Goal: Transaction & Acquisition: Purchase product/service

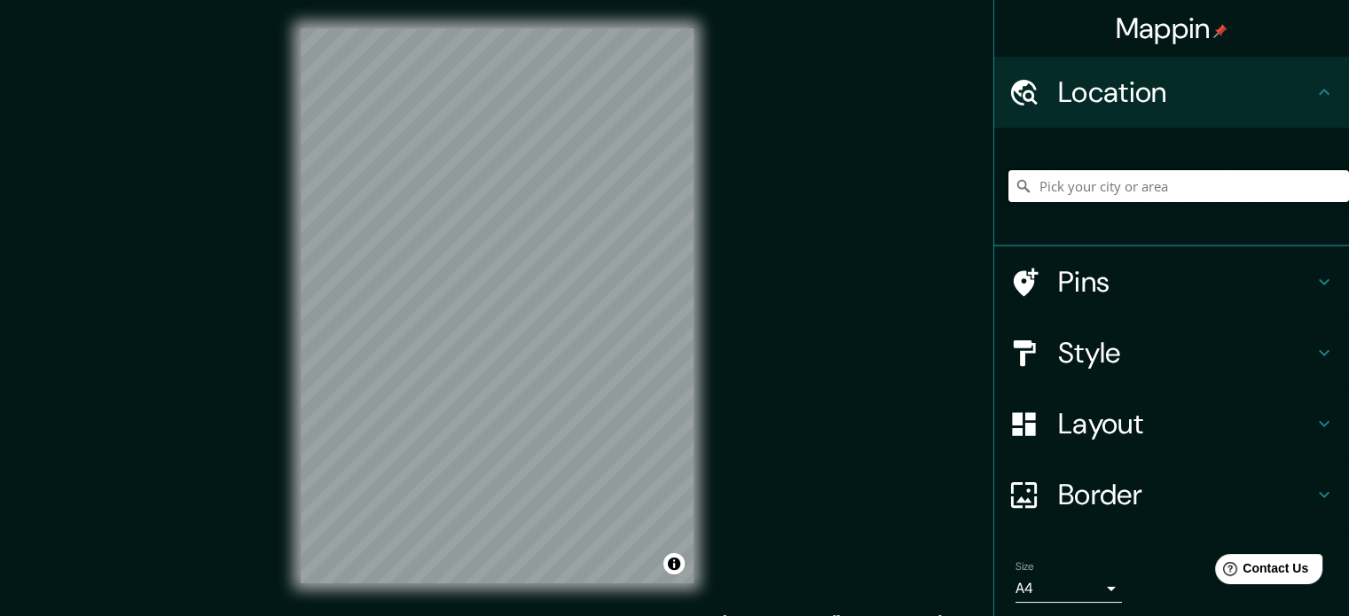
click at [1145, 189] on input "Pick your city or area" at bounding box center [1178, 186] width 341 height 32
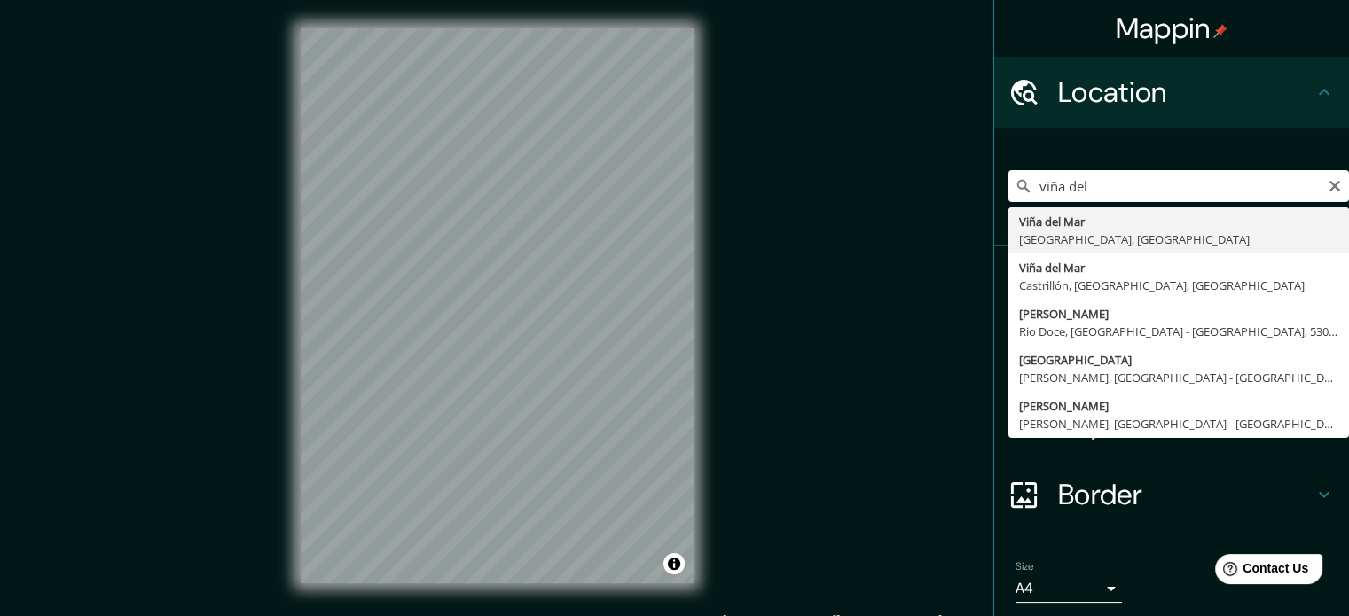
type input "[GEOGRAPHIC_DATA], [GEOGRAPHIC_DATA], [GEOGRAPHIC_DATA]"
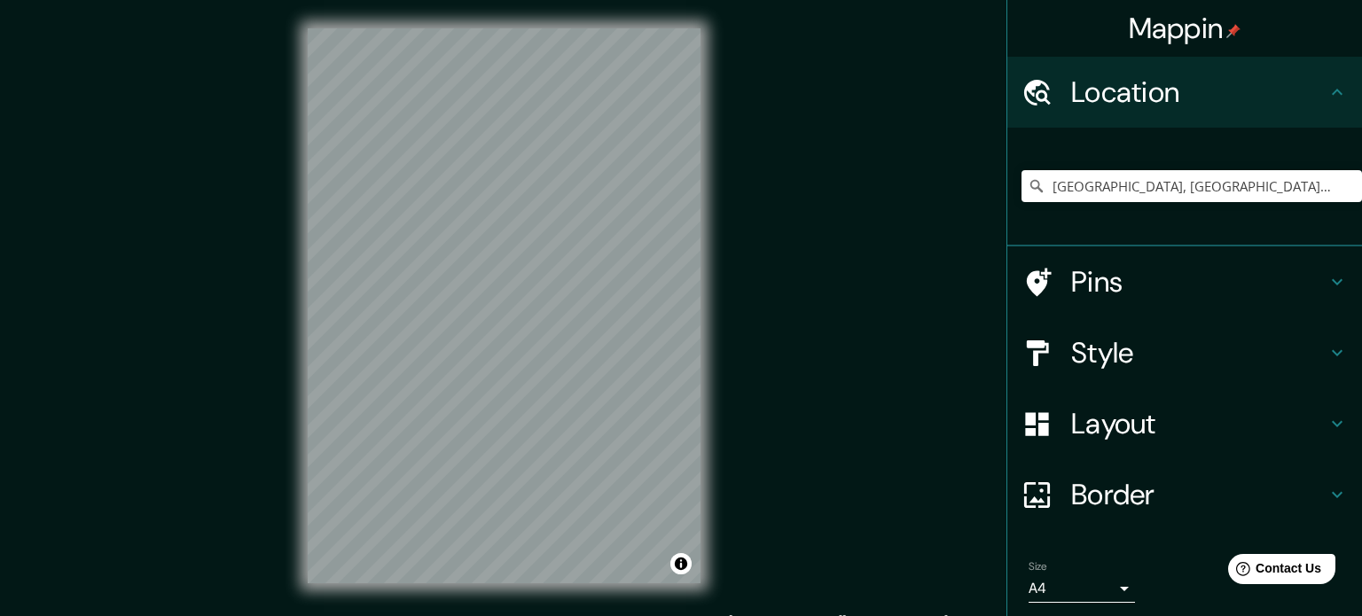
click at [1087, 586] on body "Mappin Location Viña del Mar, Región de Valparaíso, Chile Pins Style Layout Bor…" at bounding box center [681, 308] width 1362 height 616
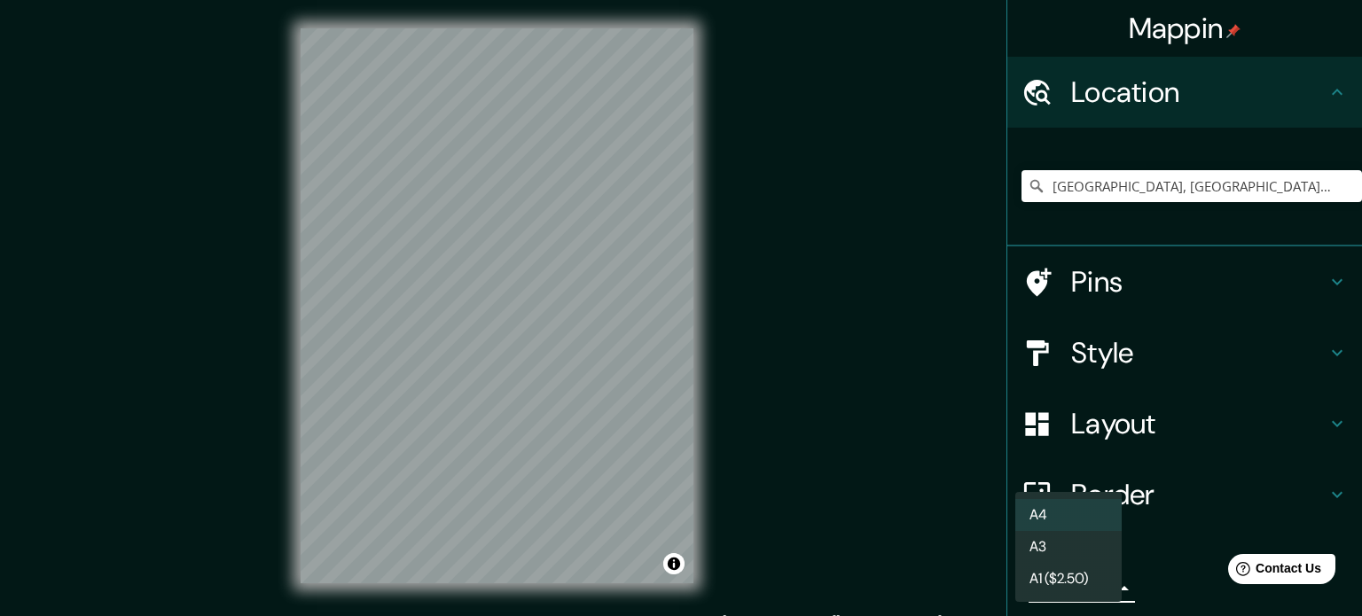
click at [1149, 577] on div at bounding box center [681, 308] width 1362 height 616
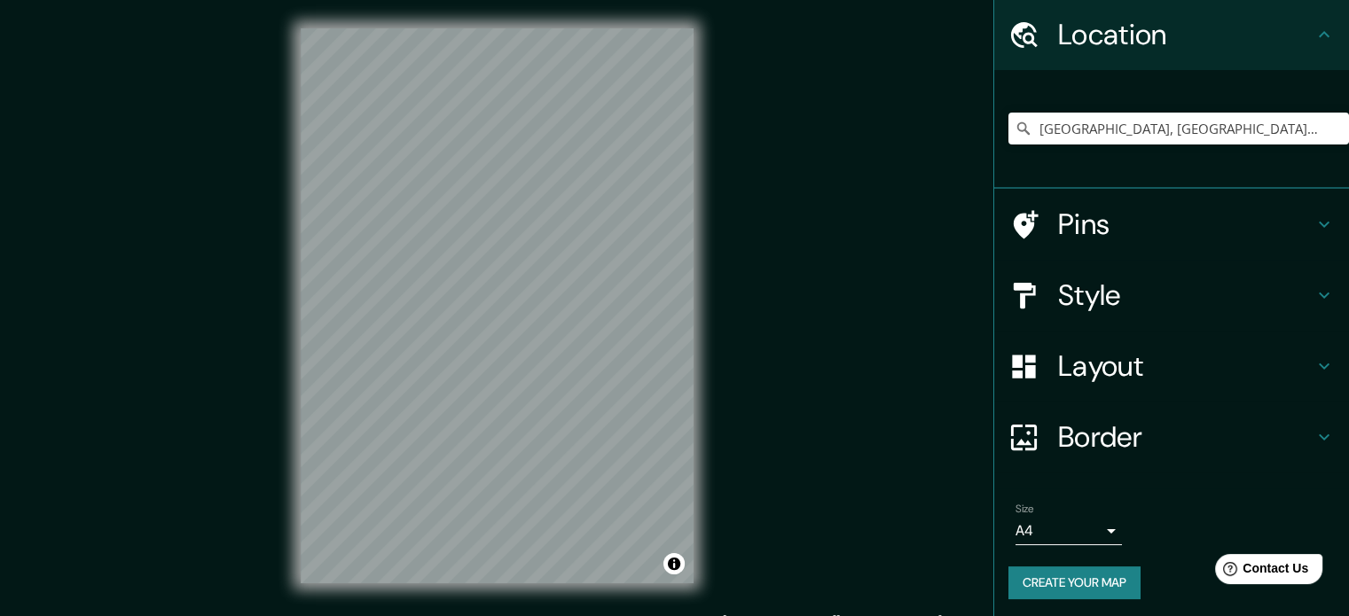
scroll to position [60, 0]
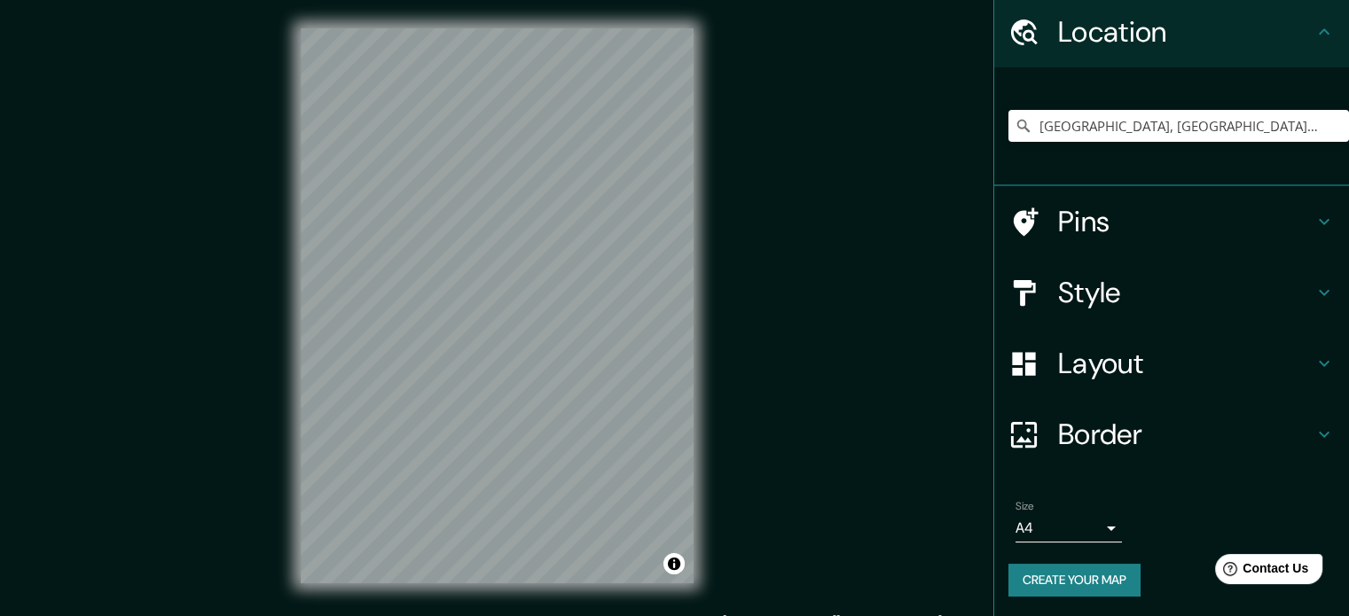
click at [1084, 570] on button "Create your map" at bounding box center [1074, 580] width 132 height 33
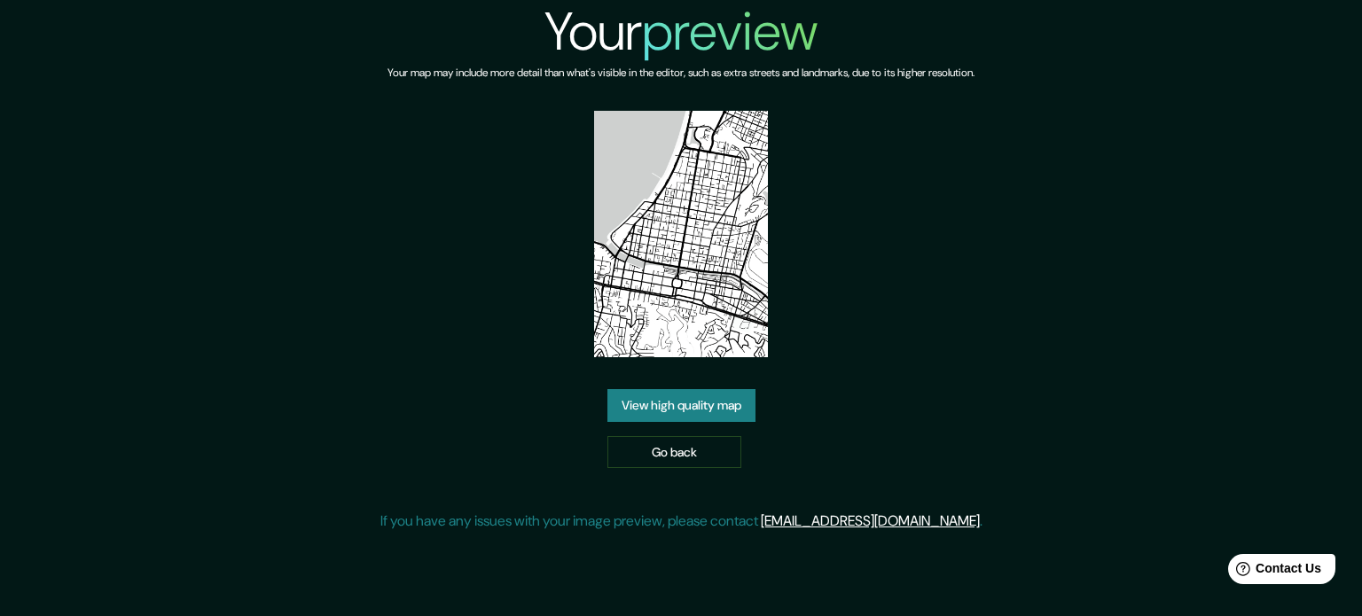
click at [635, 410] on link "View high quality map" at bounding box center [682, 405] width 148 height 33
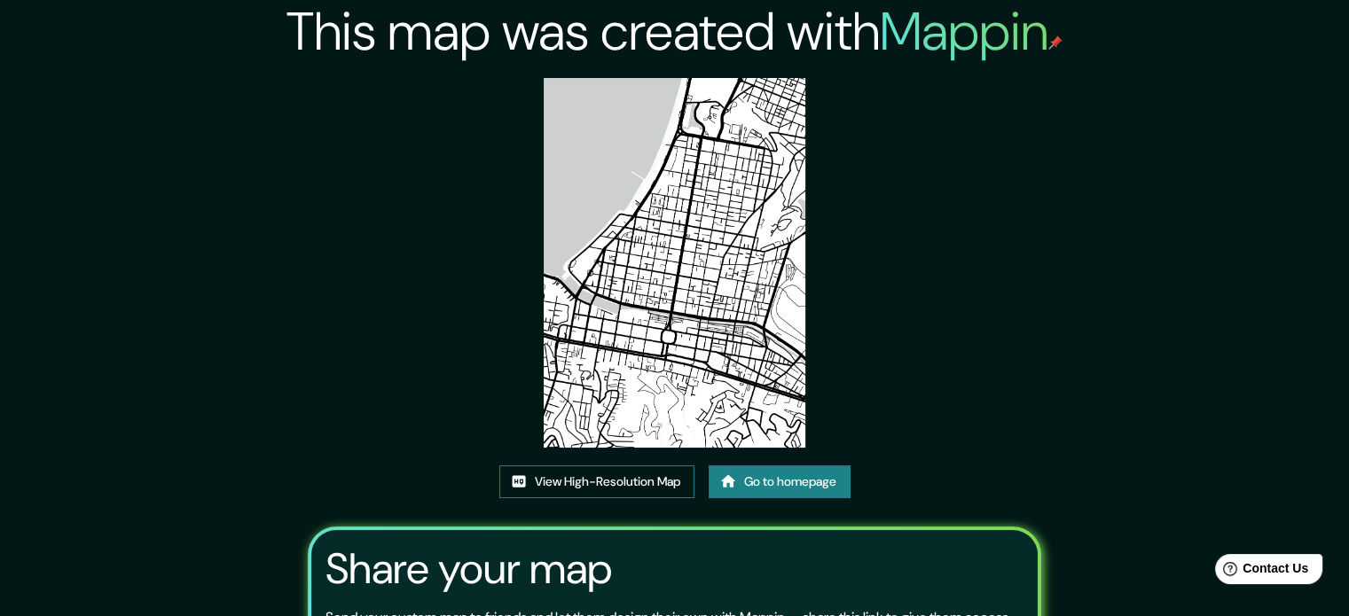
click at [637, 477] on link "View High-Resolution Map" at bounding box center [596, 482] width 195 height 33
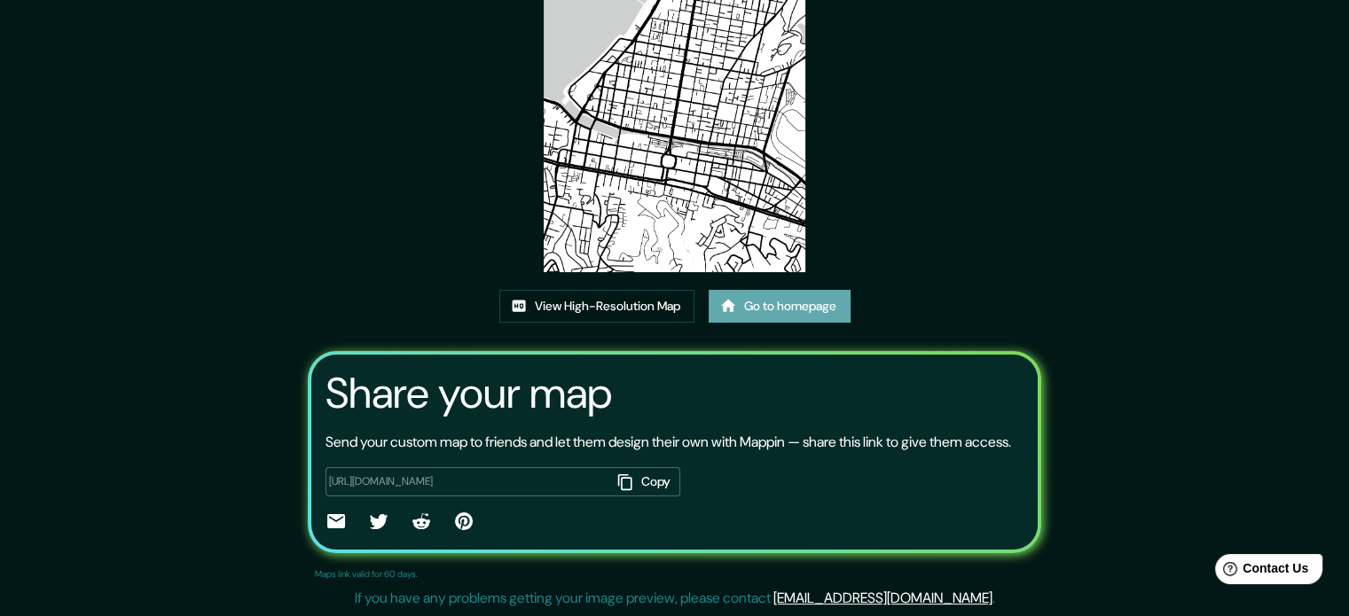
click at [751, 290] on link "Go to homepage" at bounding box center [780, 306] width 142 height 33
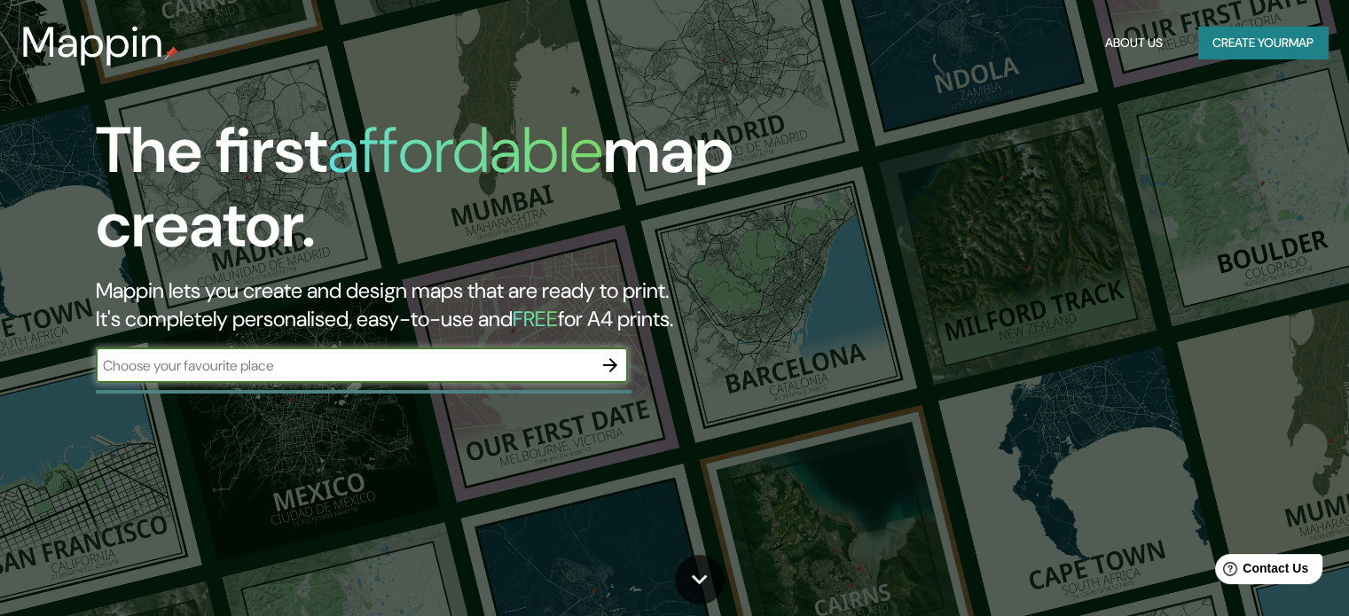
click at [354, 363] on input "text" at bounding box center [344, 366] width 497 height 20
type input "viña del mar"
click at [604, 359] on icon "button" at bounding box center [610, 365] width 21 height 21
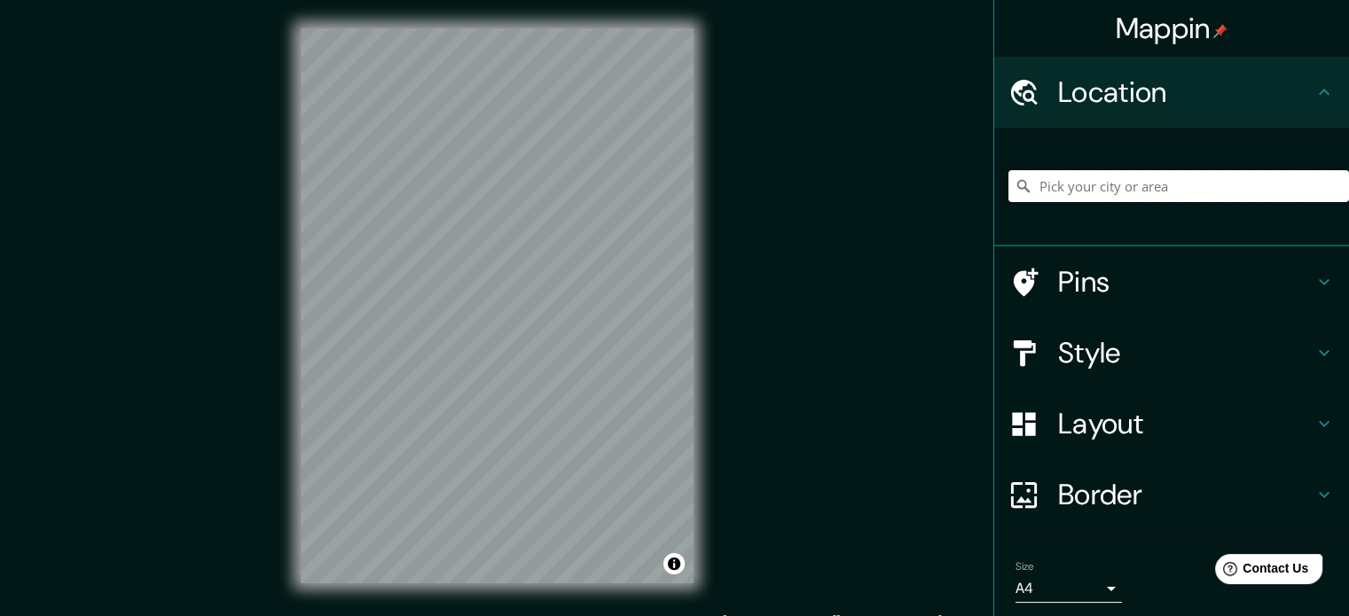
click at [1072, 187] on input "Pick your city or area" at bounding box center [1178, 186] width 341 height 32
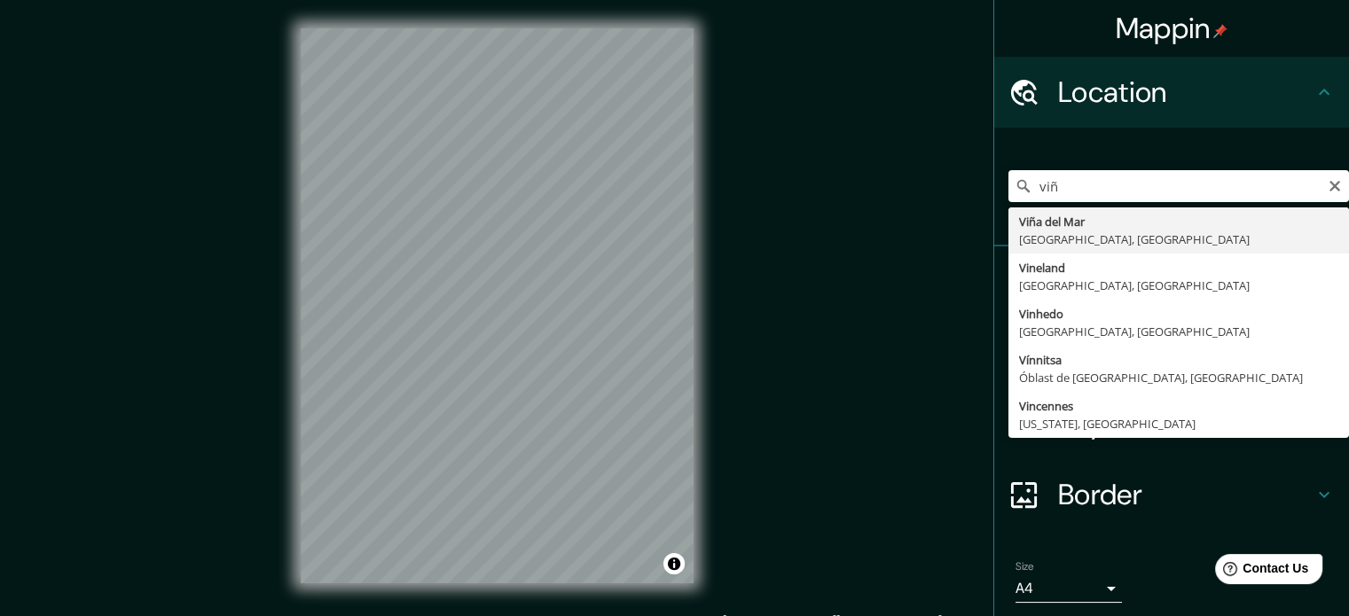
type input "[GEOGRAPHIC_DATA], [GEOGRAPHIC_DATA], [GEOGRAPHIC_DATA]"
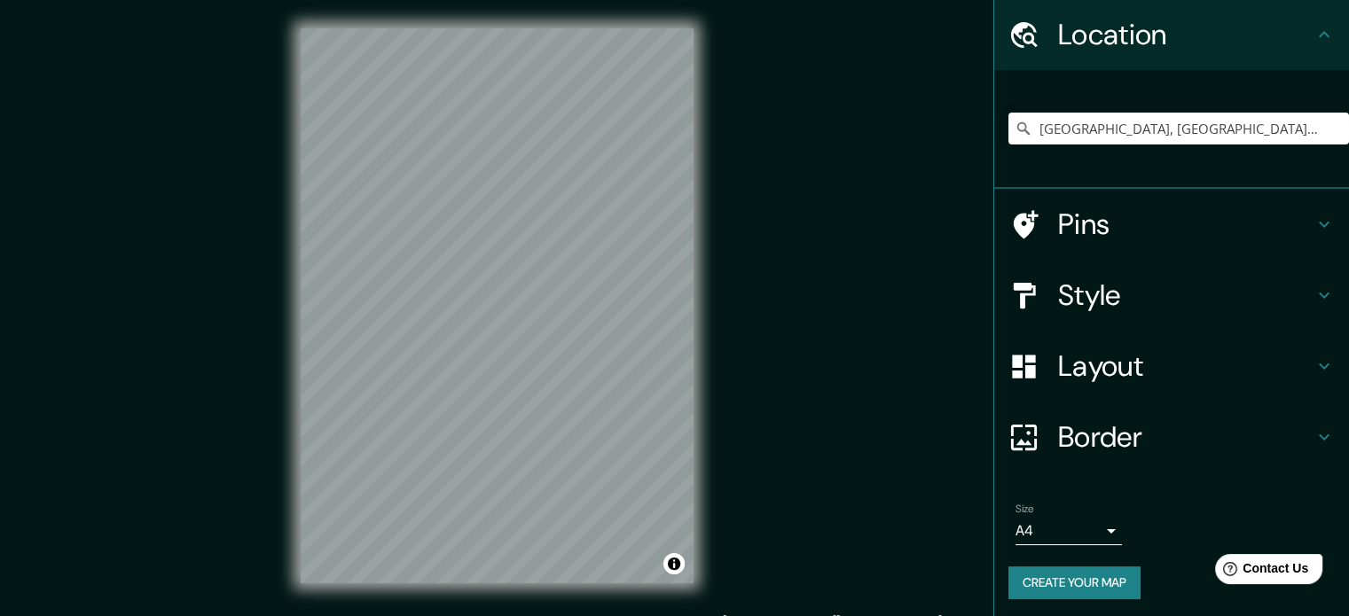
scroll to position [60, 0]
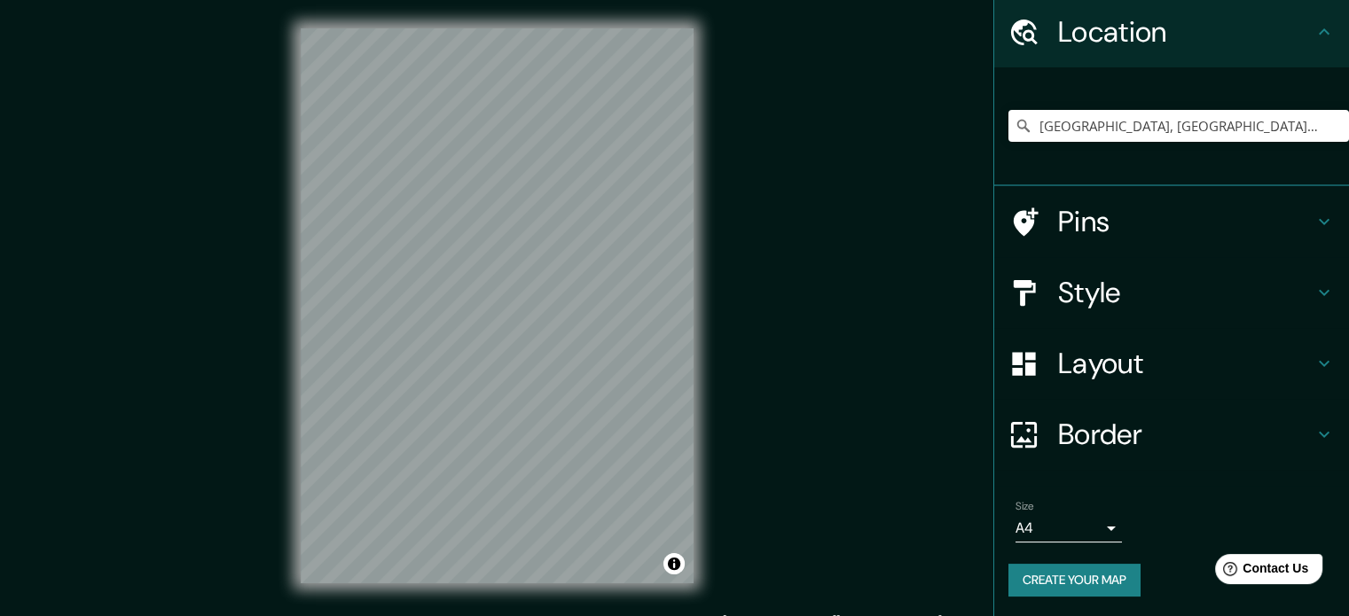
click at [1069, 574] on button "Create your map" at bounding box center [1074, 580] width 132 height 33
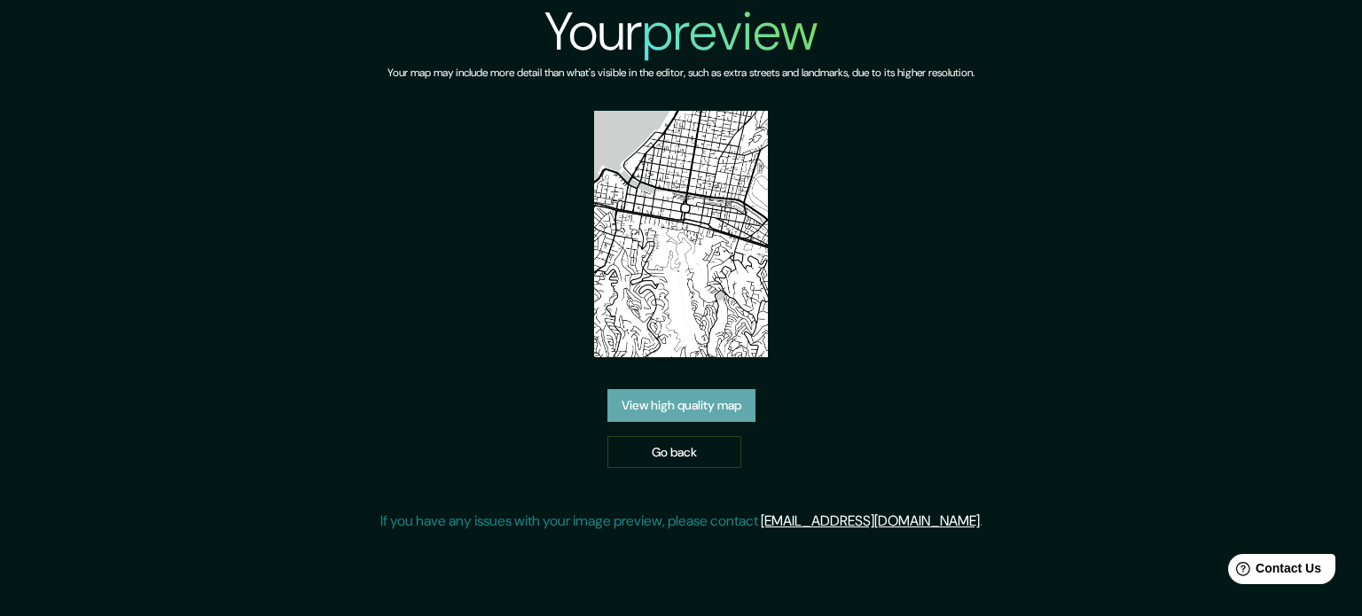
click at [686, 407] on link "View high quality map" at bounding box center [682, 405] width 148 height 33
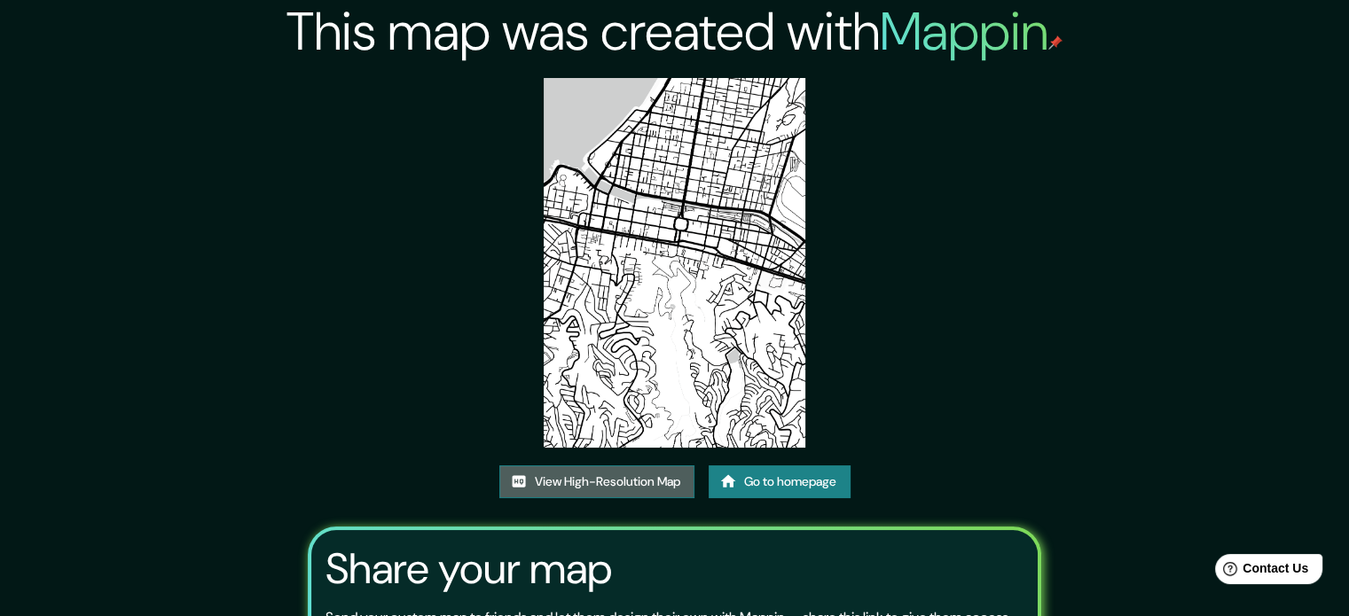
click at [546, 468] on link "View High-Resolution Map" at bounding box center [596, 482] width 195 height 33
click at [783, 482] on link "Go to homepage" at bounding box center [780, 482] width 142 height 33
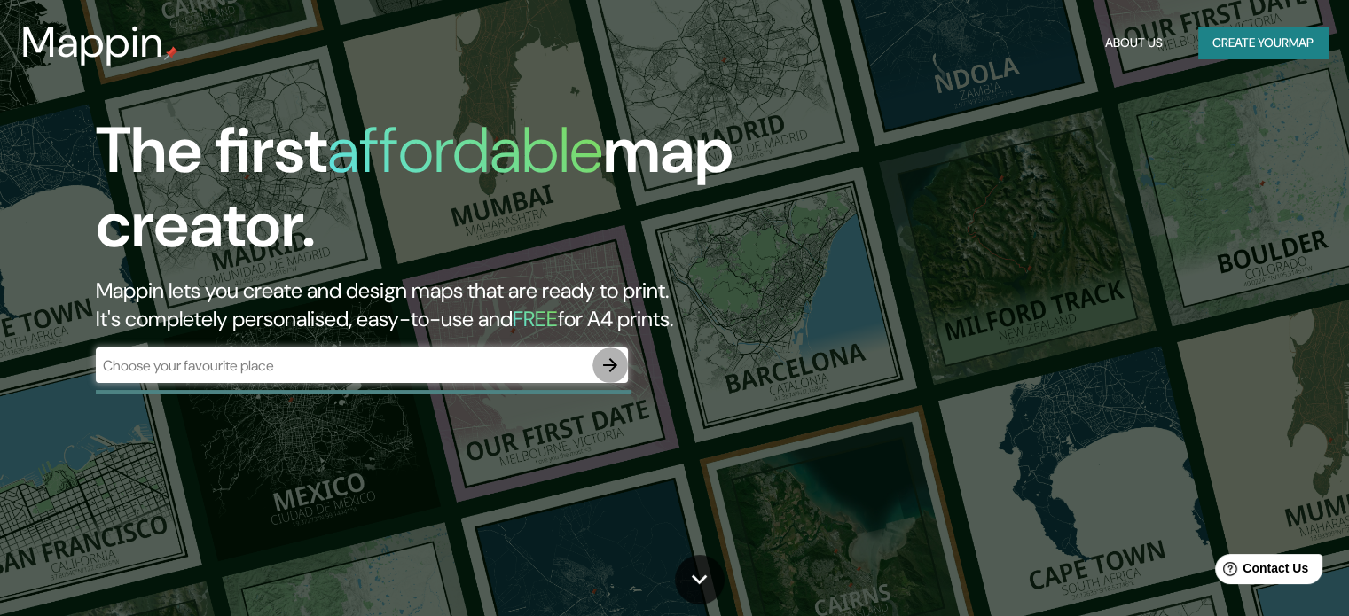
click at [614, 363] on icon "button" at bounding box center [610, 365] width 14 height 14
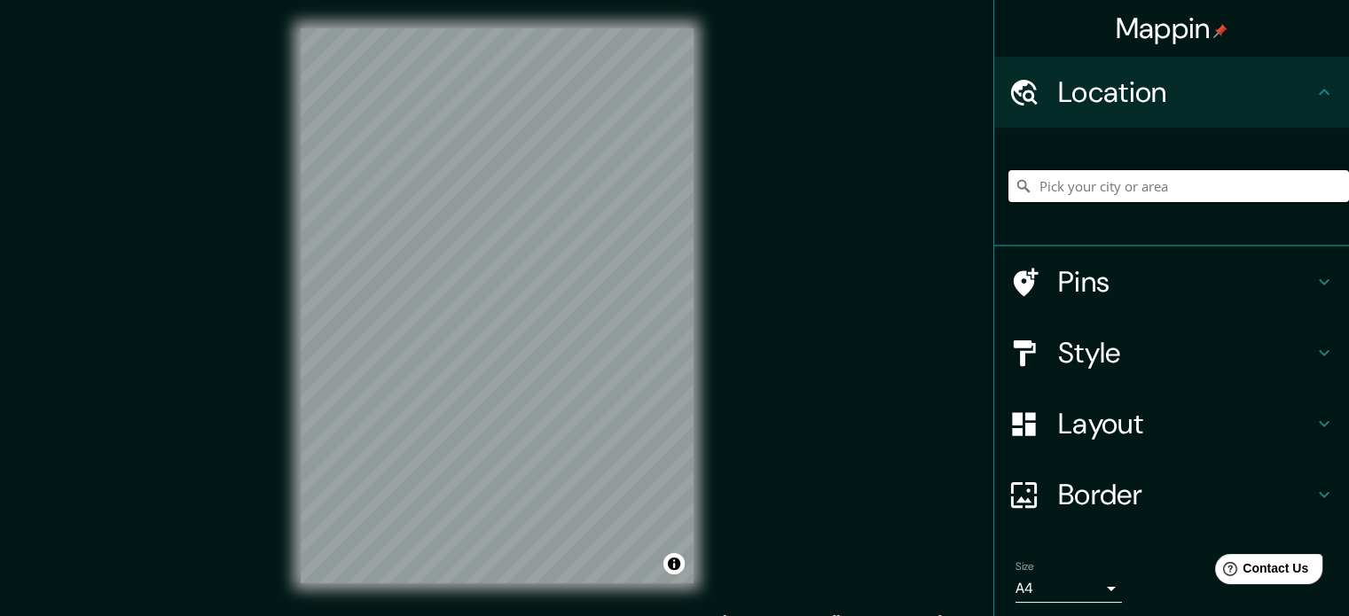
click at [1092, 196] on input "Pick your city or area" at bounding box center [1178, 186] width 341 height 32
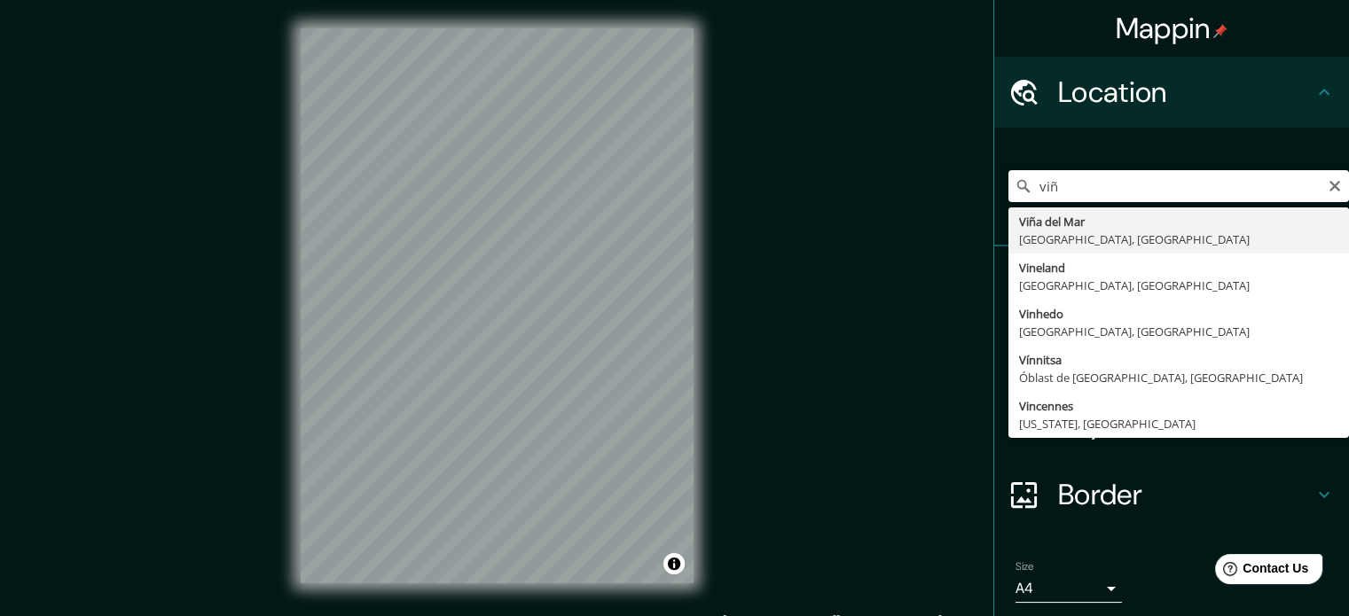
type input "[GEOGRAPHIC_DATA], [GEOGRAPHIC_DATA], [GEOGRAPHIC_DATA]"
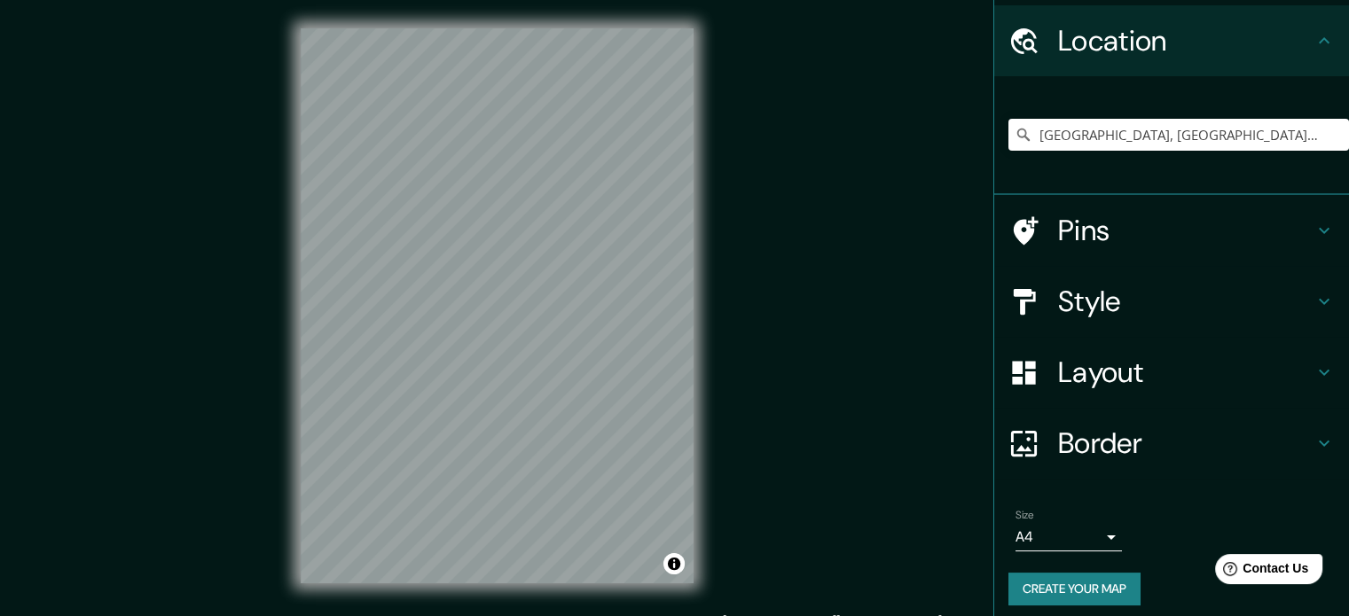
scroll to position [60, 0]
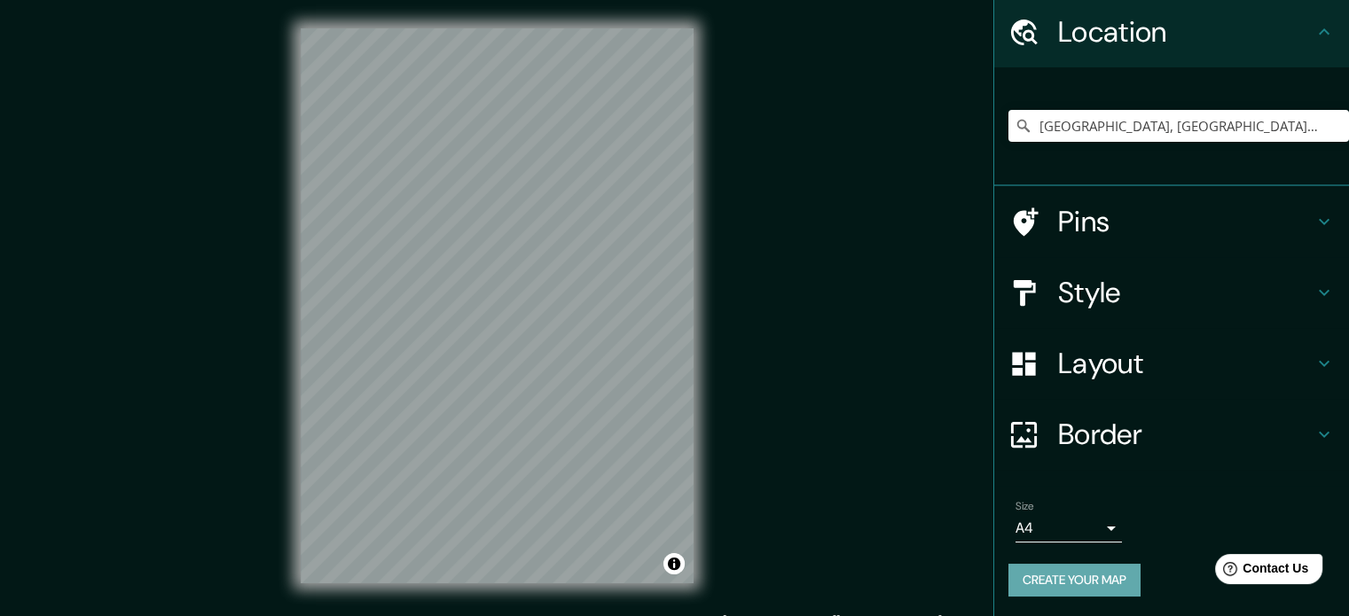
click at [1102, 578] on button "Create your map" at bounding box center [1074, 580] width 132 height 33
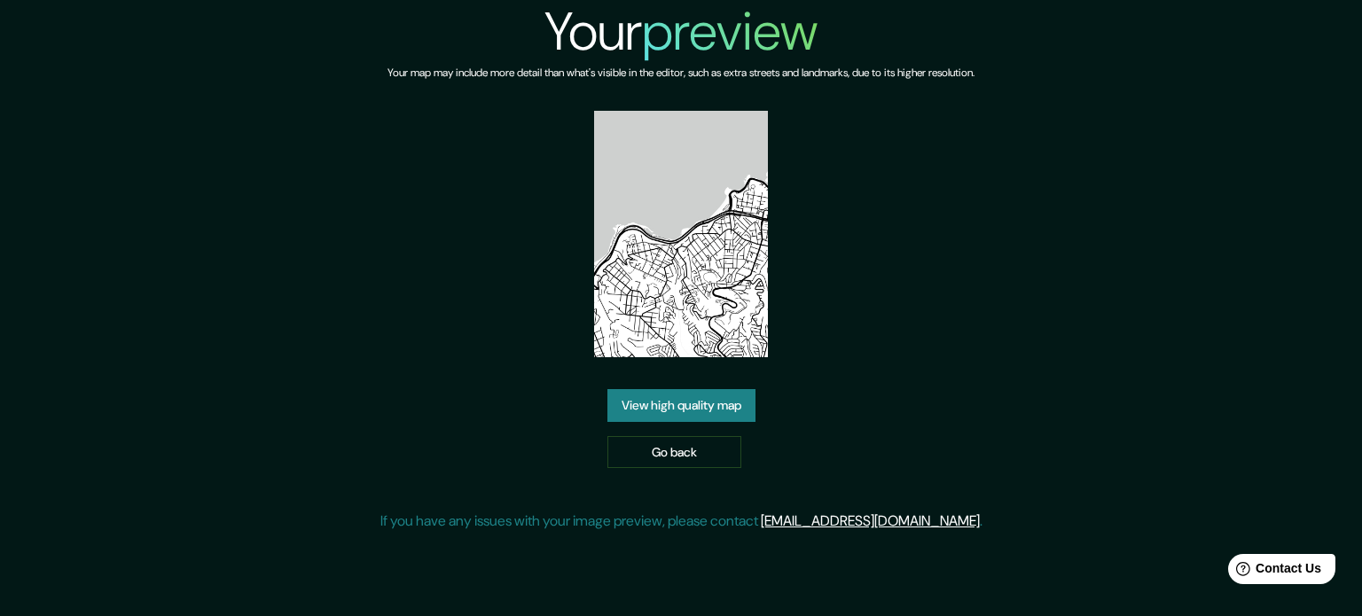
click at [653, 404] on link "View high quality map" at bounding box center [682, 405] width 148 height 33
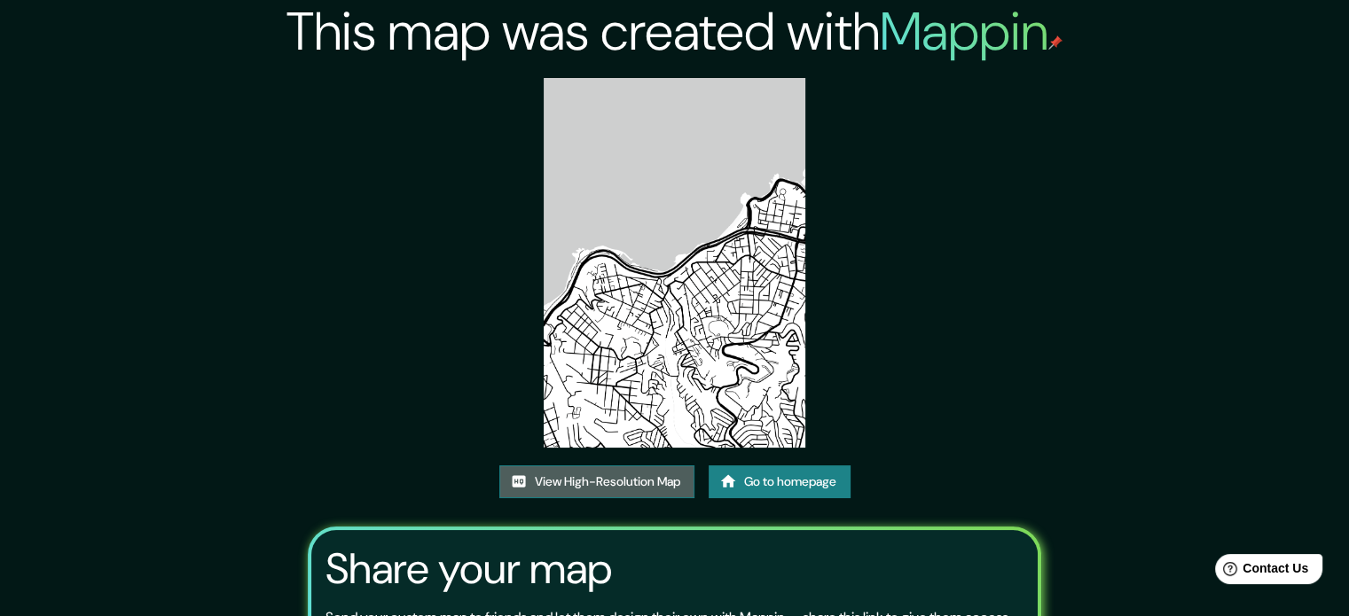
click at [655, 489] on link "View High-Resolution Map" at bounding box center [596, 482] width 195 height 33
click at [760, 481] on link "Go to homepage" at bounding box center [780, 482] width 142 height 33
